Goal: Transaction & Acquisition: Purchase product/service

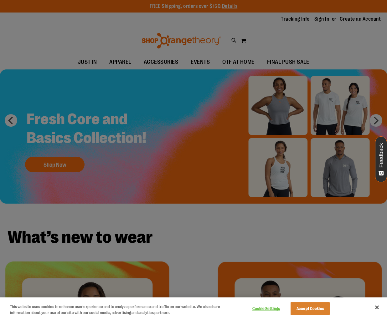
click at [264, 40] on div at bounding box center [193, 159] width 387 height 319
click at [307, 312] on button "Accept Cookies" at bounding box center [310, 308] width 39 height 13
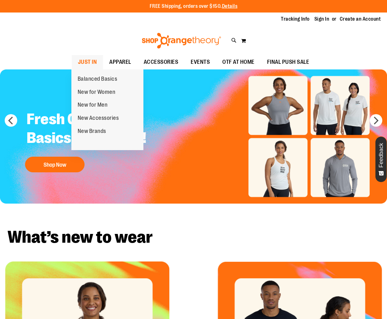
click at [90, 63] on span "JUST IN" at bounding box center [87, 62] width 19 height 14
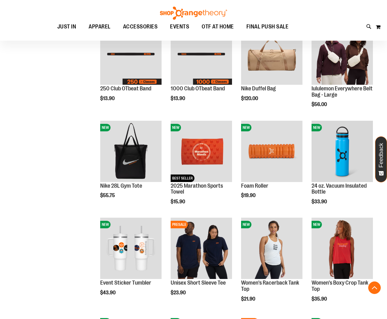
scroll to position [299, 0]
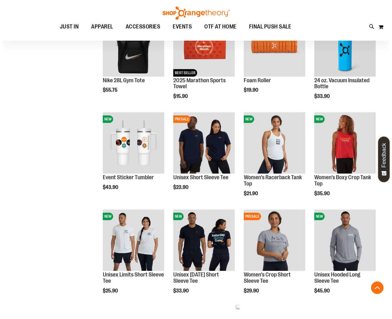
scroll to position [405, 0]
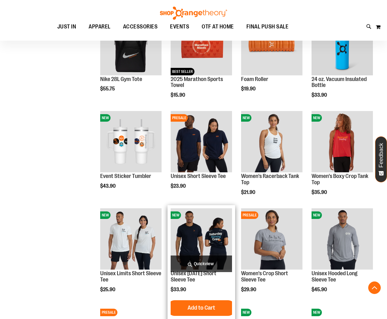
click at [191, 261] on span "Quickview" at bounding box center [201, 264] width 61 height 17
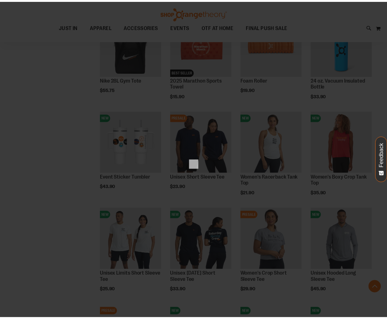
scroll to position [0, 0]
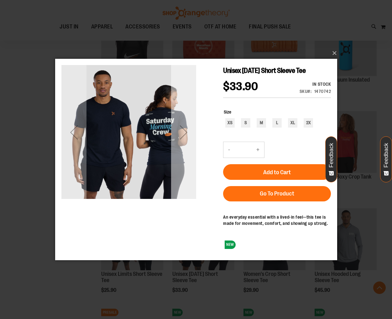
click at [174, 134] on div "Next" at bounding box center [183, 132] width 25 height 25
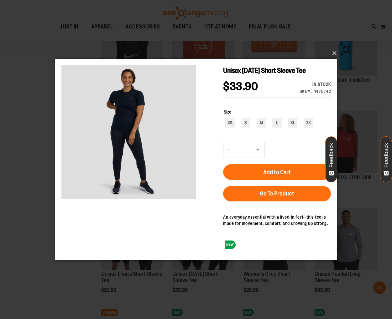
click at [334, 54] on button "×" at bounding box center [198, 53] width 282 height 14
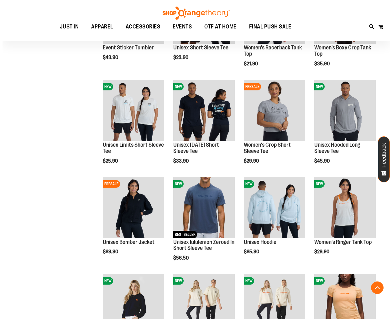
scroll to position [536, 0]
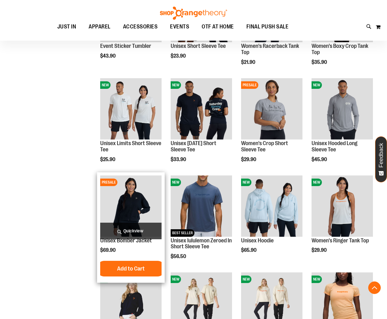
click at [122, 226] on span "Quickview" at bounding box center [130, 231] width 61 height 17
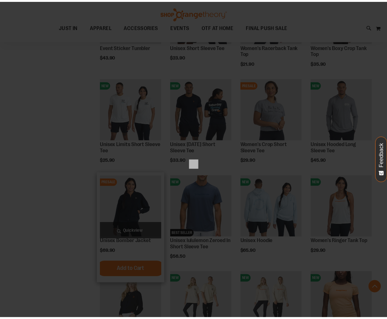
scroll to position [0, 0]
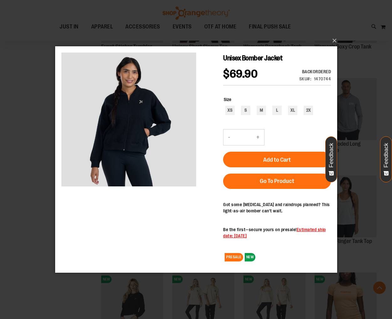
click at [338, 36] on div "×" at bounding box center [196, 159] width 392 height 319
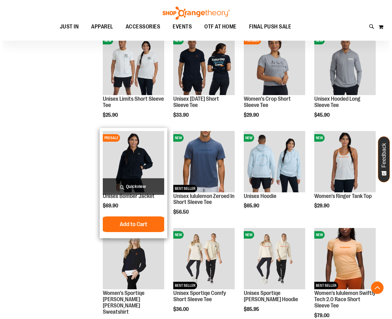
scroll to position [581, 0]
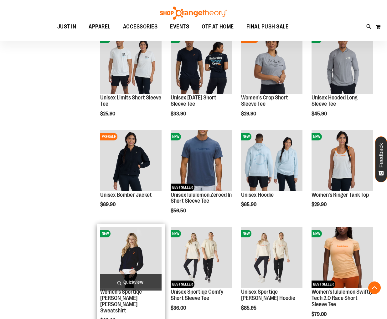
click at [119, 279] on span "Quickview" at bounding box center [130, 282] width 61 height 17
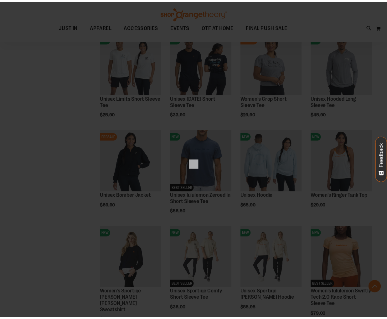
scroll to position [0, 0]
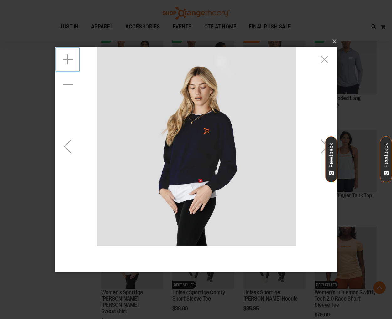
click at [73, 62] on div "Zoom in" at bounding box center [67, 59] width 25 height 25
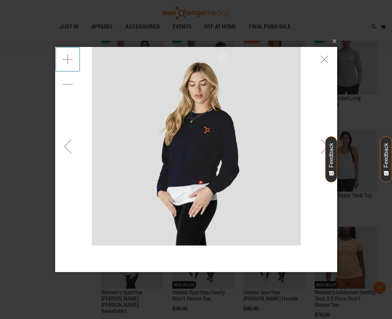
click at [73, 61] on div "Zoom in" at bounding box center [67, 59] width 25 height 25
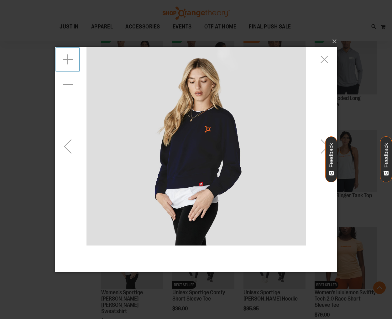
click at [73, 61] on div "Zoom in" at bounding box center [67, 59] width 25 height 25
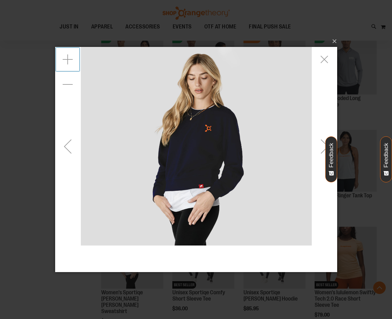
click at [73, 61] on div "Zoom in" at bounding box center [67, 59] width 25 height 25
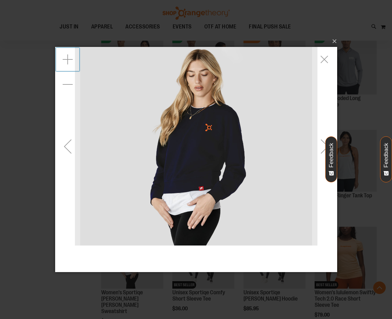
click at [73, 61] on div "Zoom in" at bounding box center [67, 59] width 25 height 25
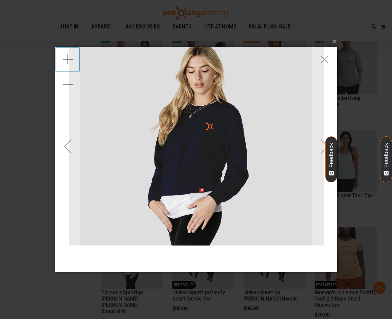
click at [73, 61] on div "Zoom in" at bounding box center [67, 59] width 25 height 25
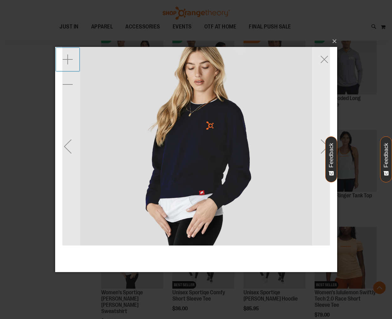
click at [73, 61] on div "Zoom in" at bounding box center [67, 59] width 25 height 25
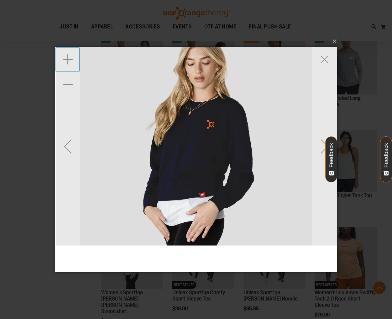
click at [73, 61] on div "Zoom in" at bounding box center [67, 59] width 25 height 25
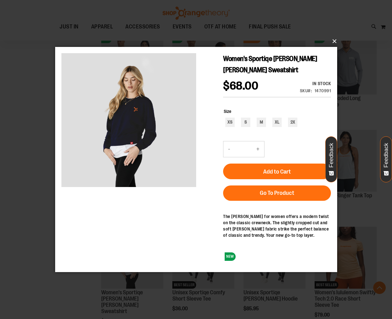
click at [332, 41] on button "×" at bounding box center [198, 41] width 282 height 14
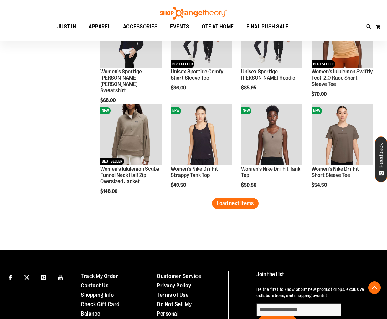
scroll to position [802, 0]
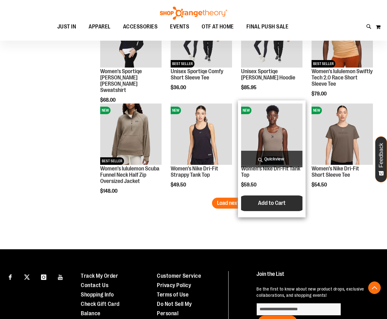
click at [244, 200] on button "Add to Cart" at bounding box center [271, 204] width 69 height 16
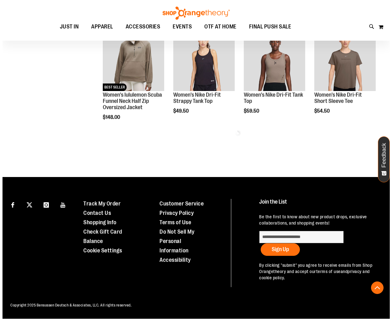
scroll to position [245, 0]
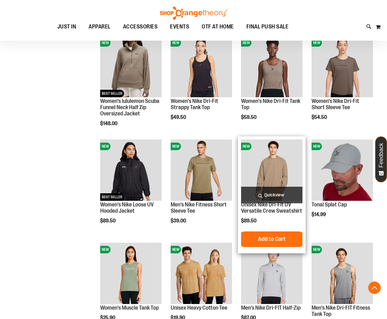
click at [274, 190] on span "Quickview" at bounding box center [271, 195] width 61 height 17
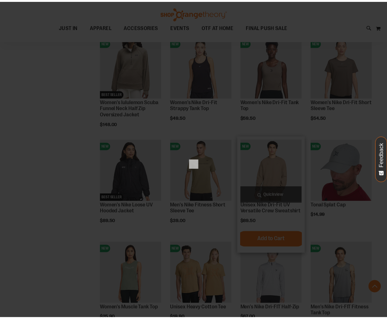
scroll to position [0, 0]
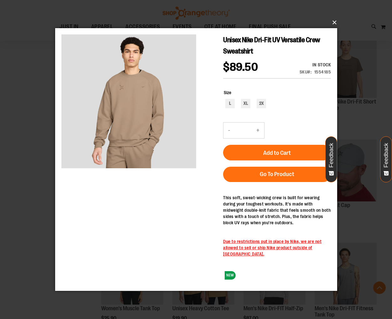
click at [332, 23] on button "×" at bounding box center [198, 23] width 282 height 14
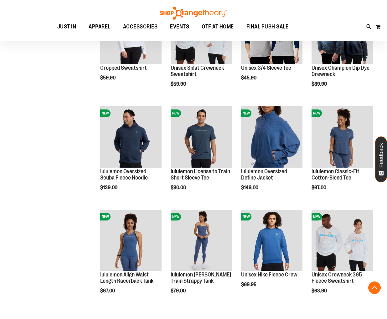
scroll to position [707, 0]
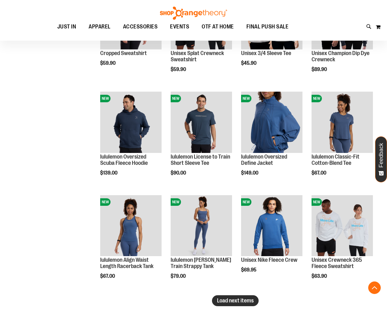
click at [233, 298] on span "Load next items" at bounding box center [235, 301] width 37 height 6
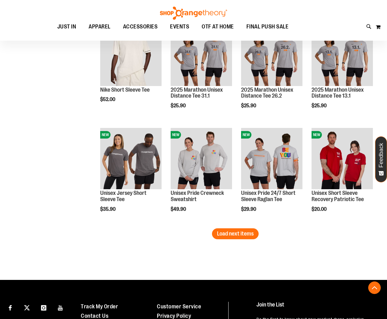
scroll to position [1086, 0]
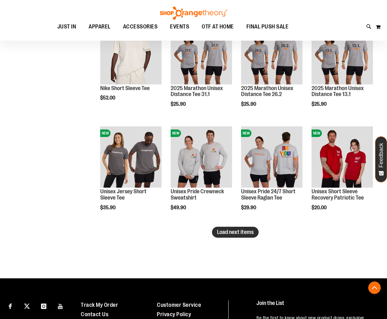
click at [231, 228] on button "Load next items" at bounding box center [235, 232] width 47 height 11
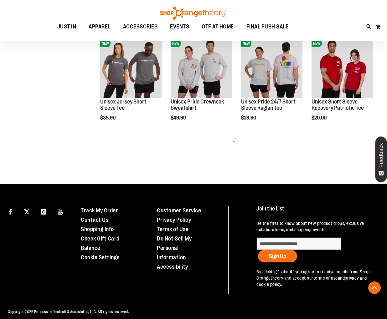
scroll to position [1182, 0]
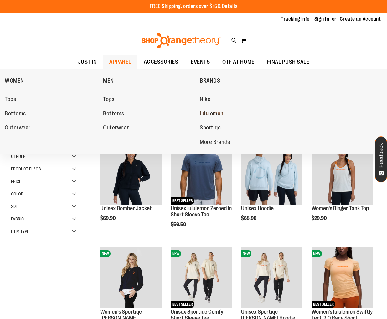
click at [204, 111] on span "lululemon" at bounding box center [212, 115] width 24 height 8
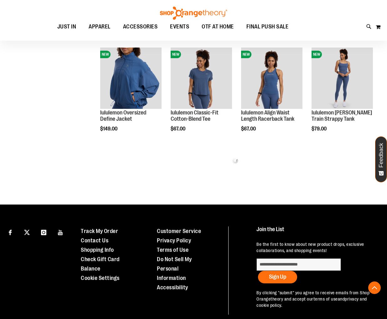
scroll to position [311, 0]
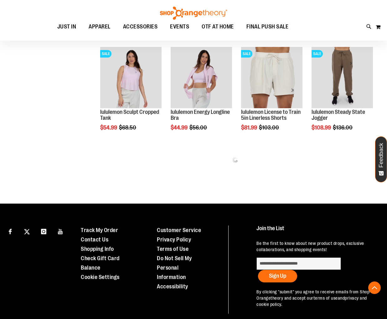
scroll to position [647, 0]
